Goal: Information Seeking & Learning: Find contact information

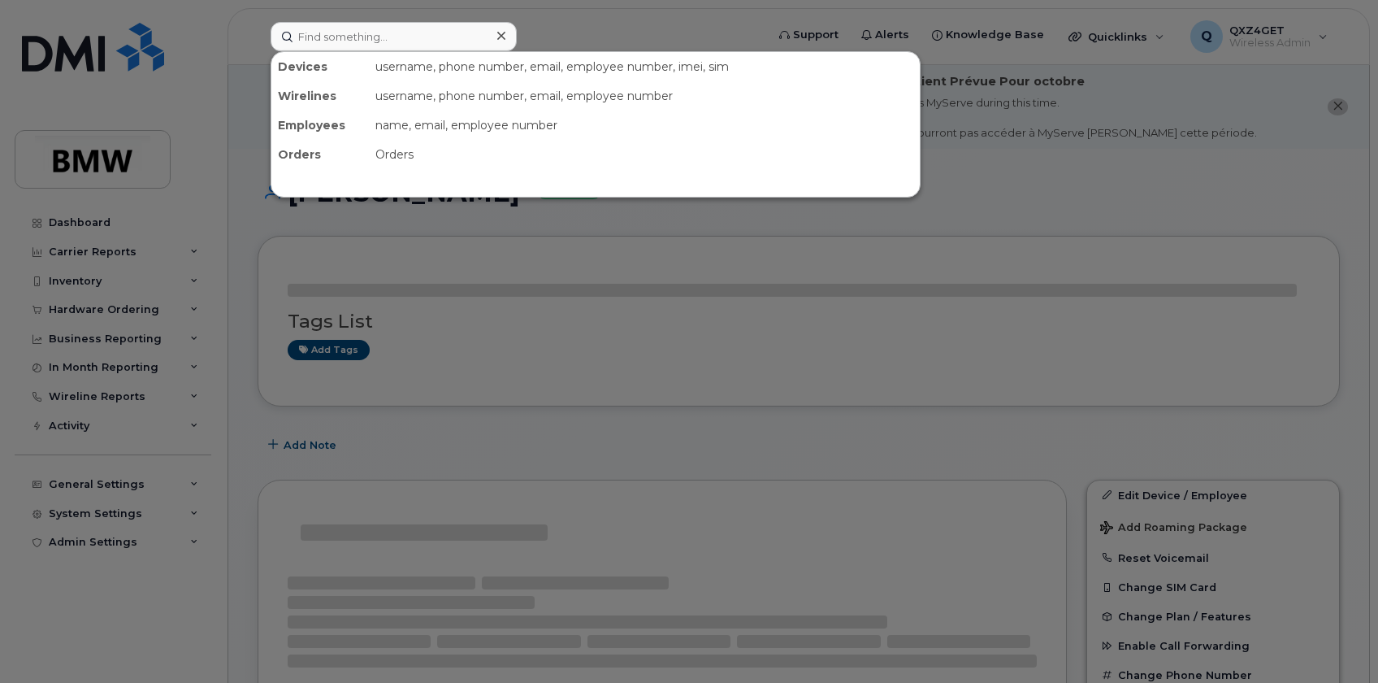
click at [349, 33] on input at bounding box center [394, 36] width 246 height 29
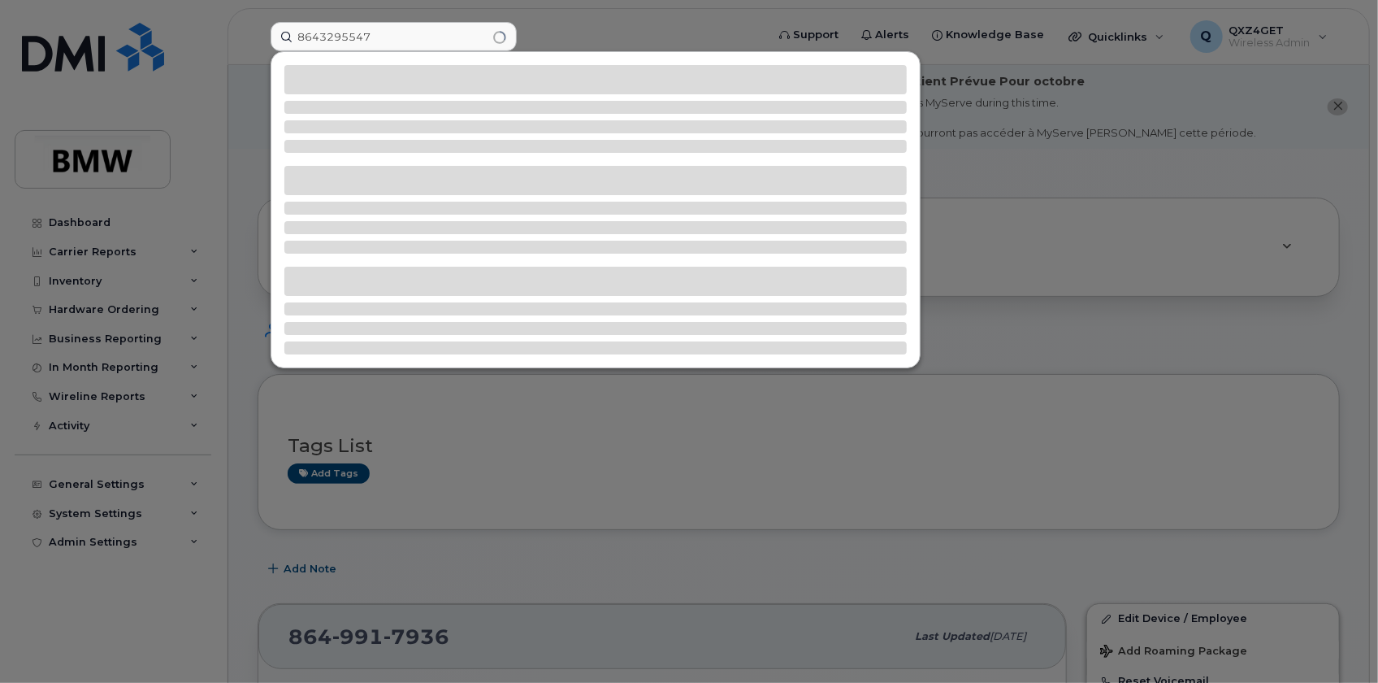
type input "8643295547"
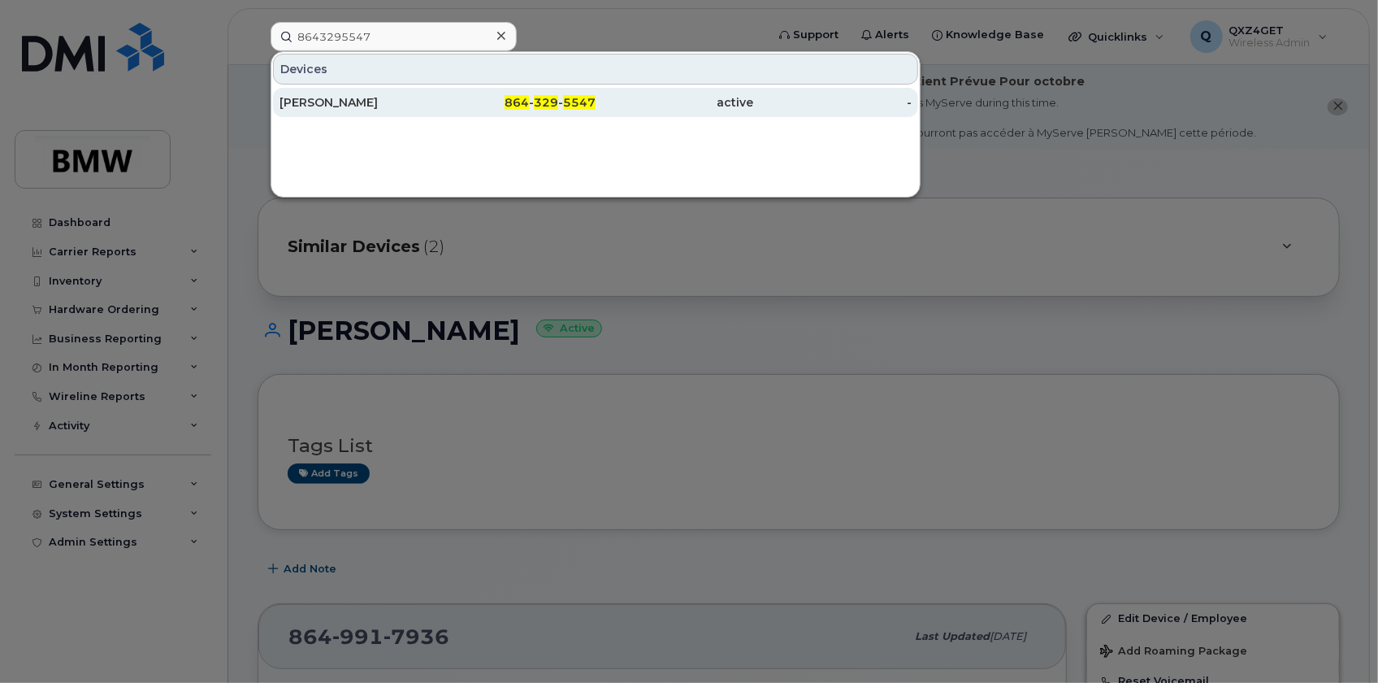
drag, startPoint x: 380, startPoint y: 108, endPoint x: 393, endPoint y: 107, distance: 13.0
click at [380, 108] on div "[PERSON_NAME]" at bounding box center [359, 102] width 158 height 16
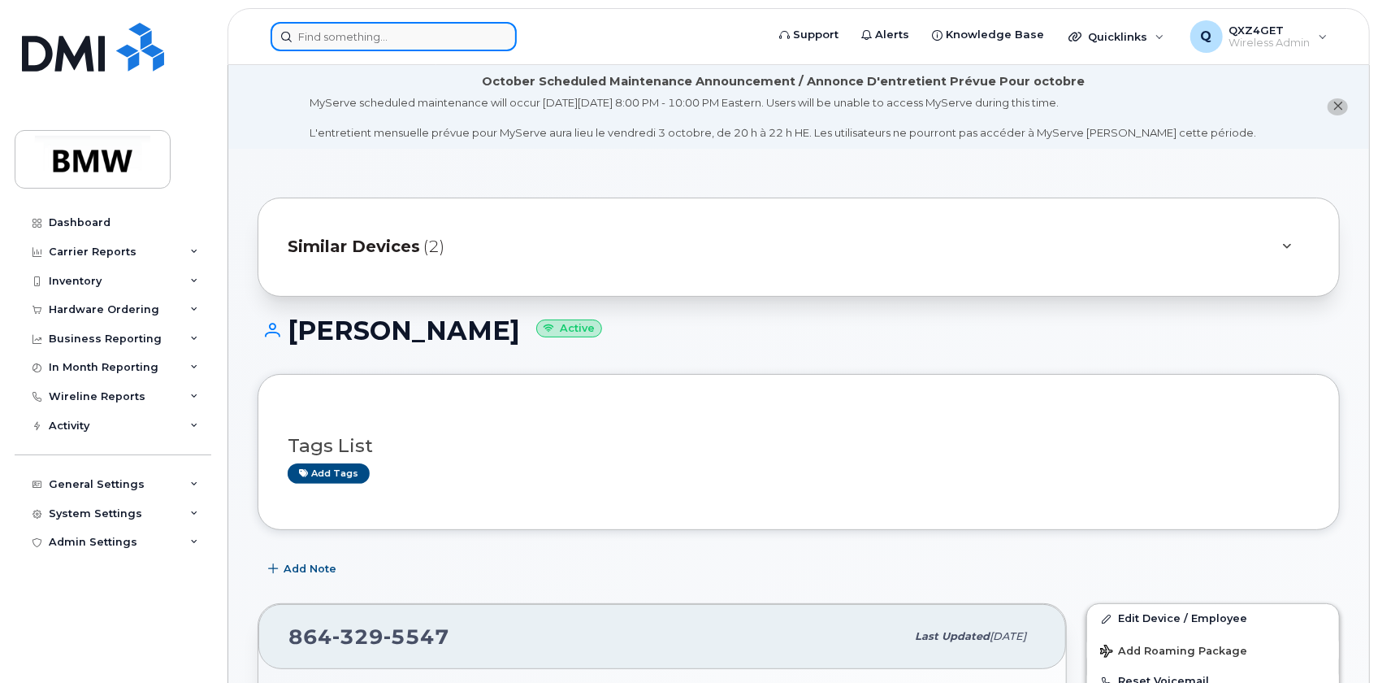
click at [353, 35] on input at bounding box center [394, 36] width 246 height 29
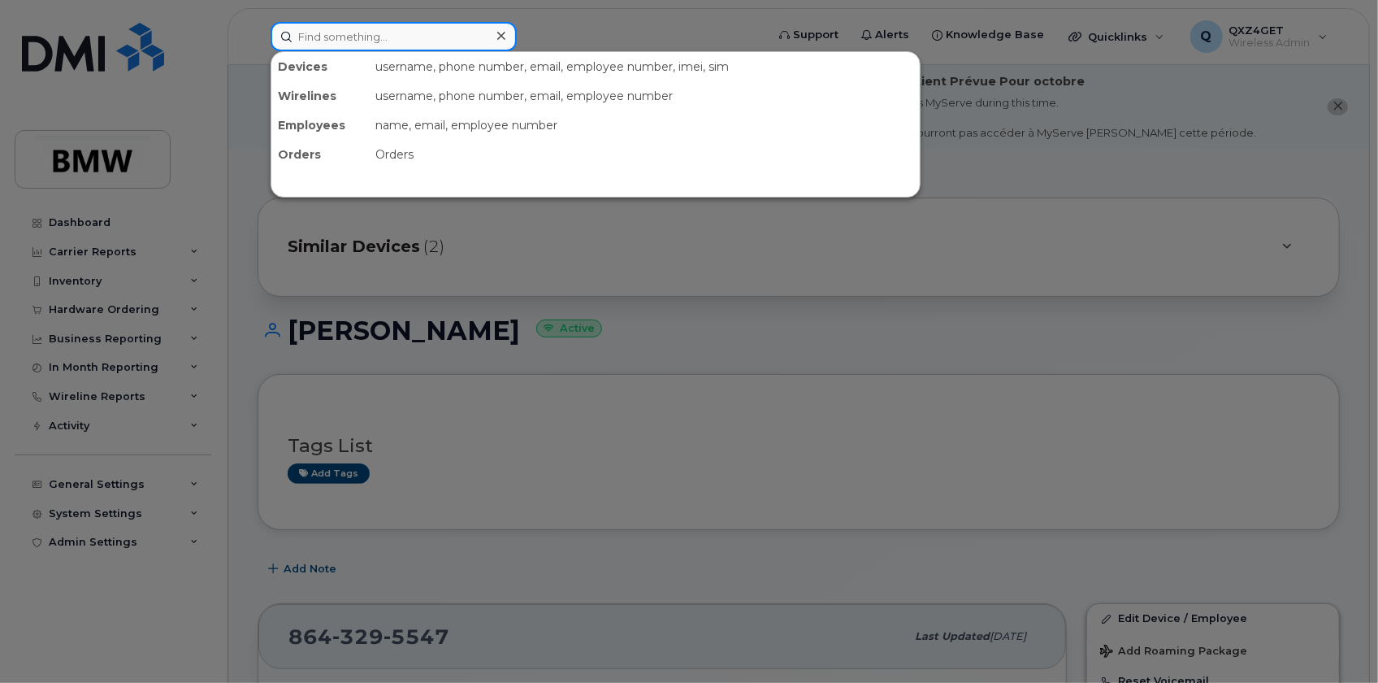
paste input "355613396765290"
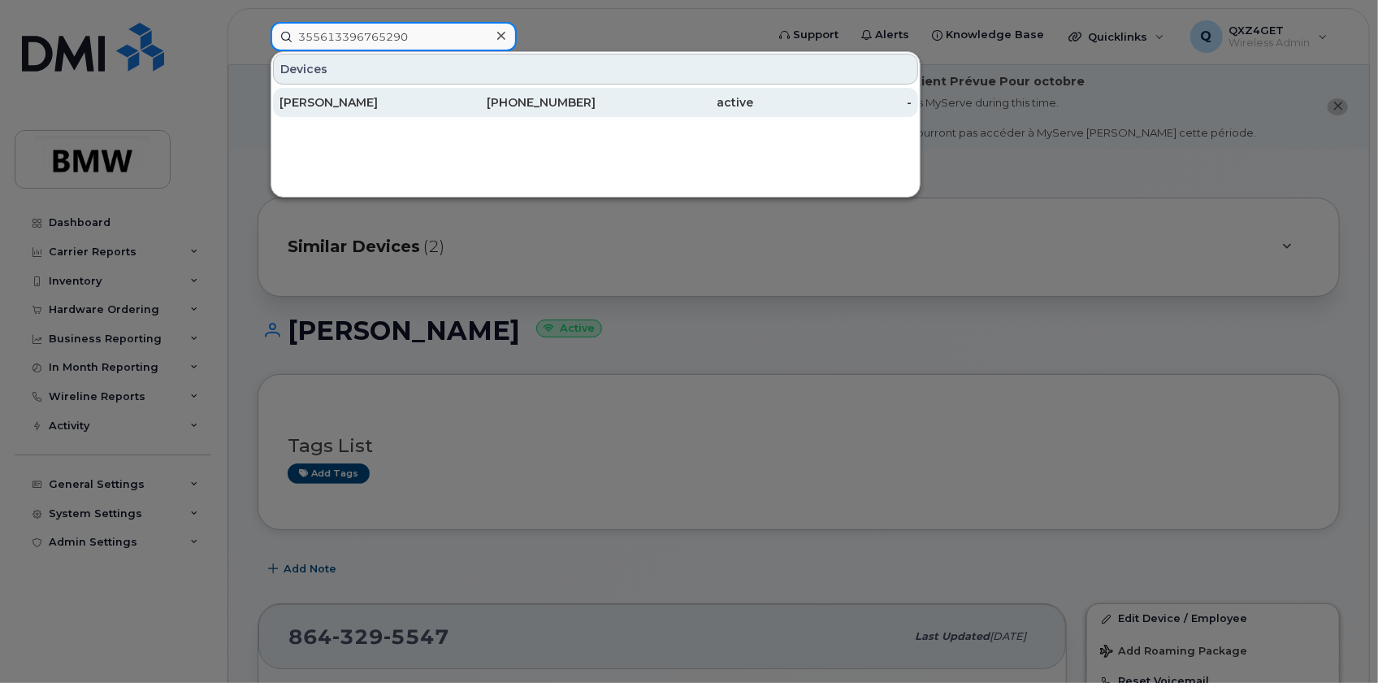
type input "355613396765290"
click at [345, 98] on div "Sebastian Kroiss" at bounding box center [359, 102] width 158 height 16
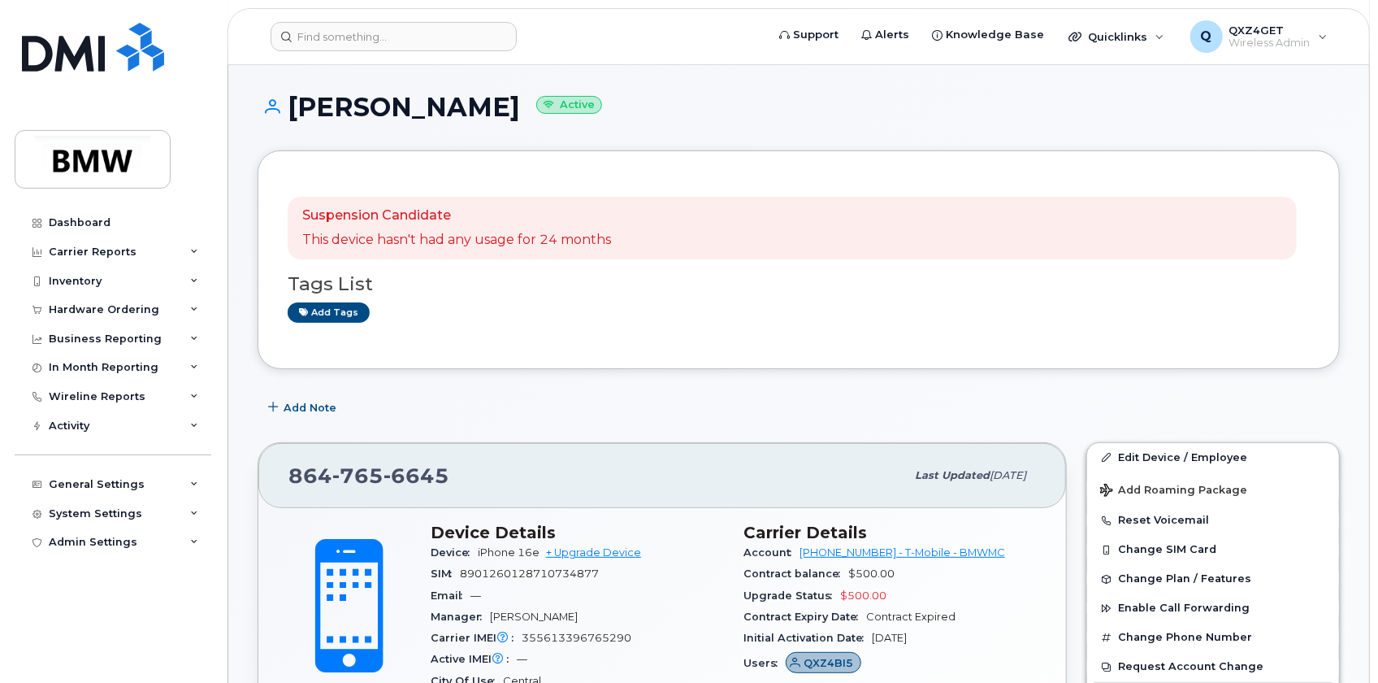
scroll to position [73, 0]
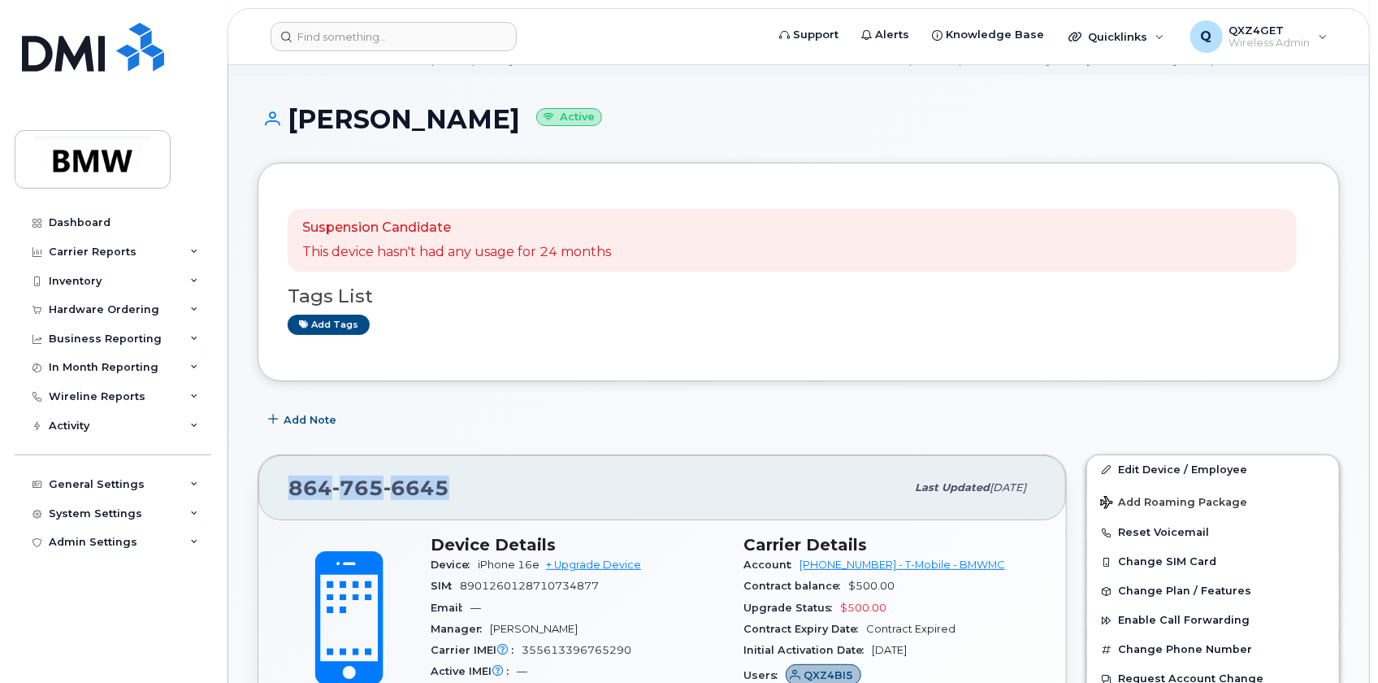
drag, startPoint x: 454, startPoint y: 488, endPoint x: 289, endPoint y: 487, distance: 164.9
click at [289, 487] on div "864 765 6645" at bounding box center [596, 487] width 617 height 34
copy span "864 765 6645"
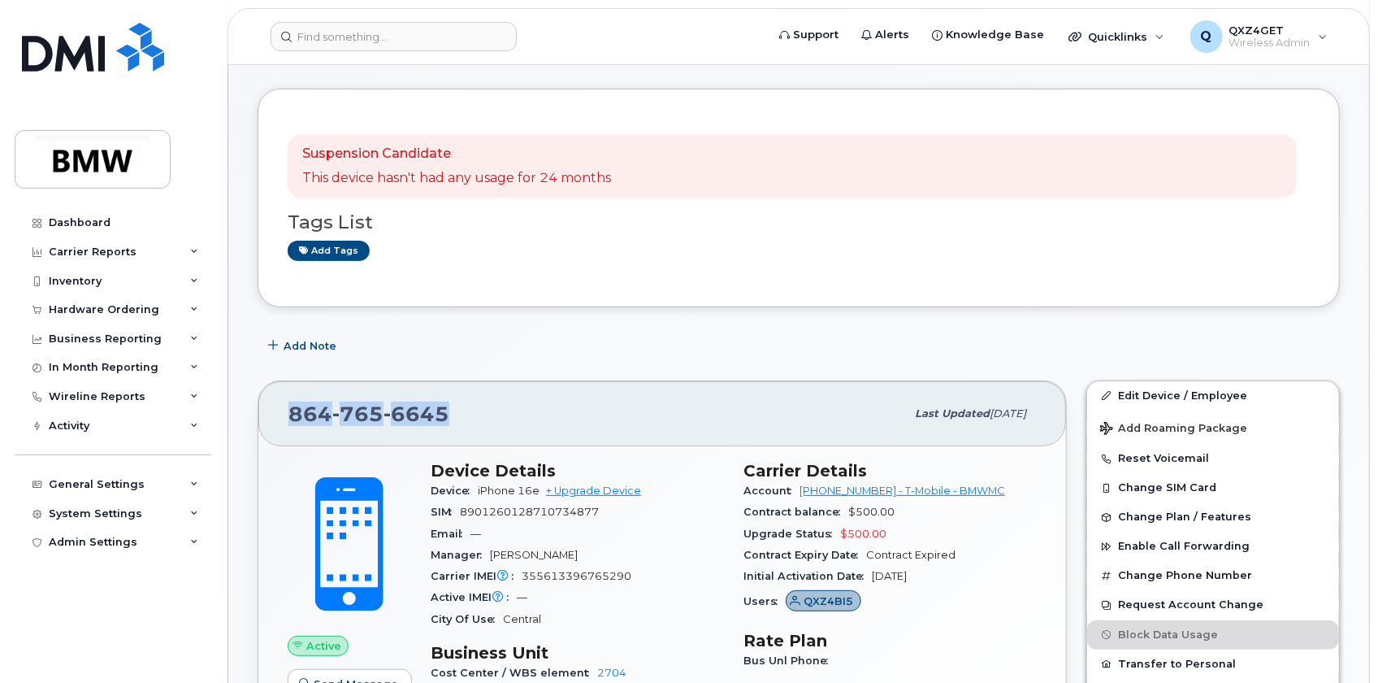
scroll to position [221, 0]
